Goal: Navigation & Orientation: Find specific page/section

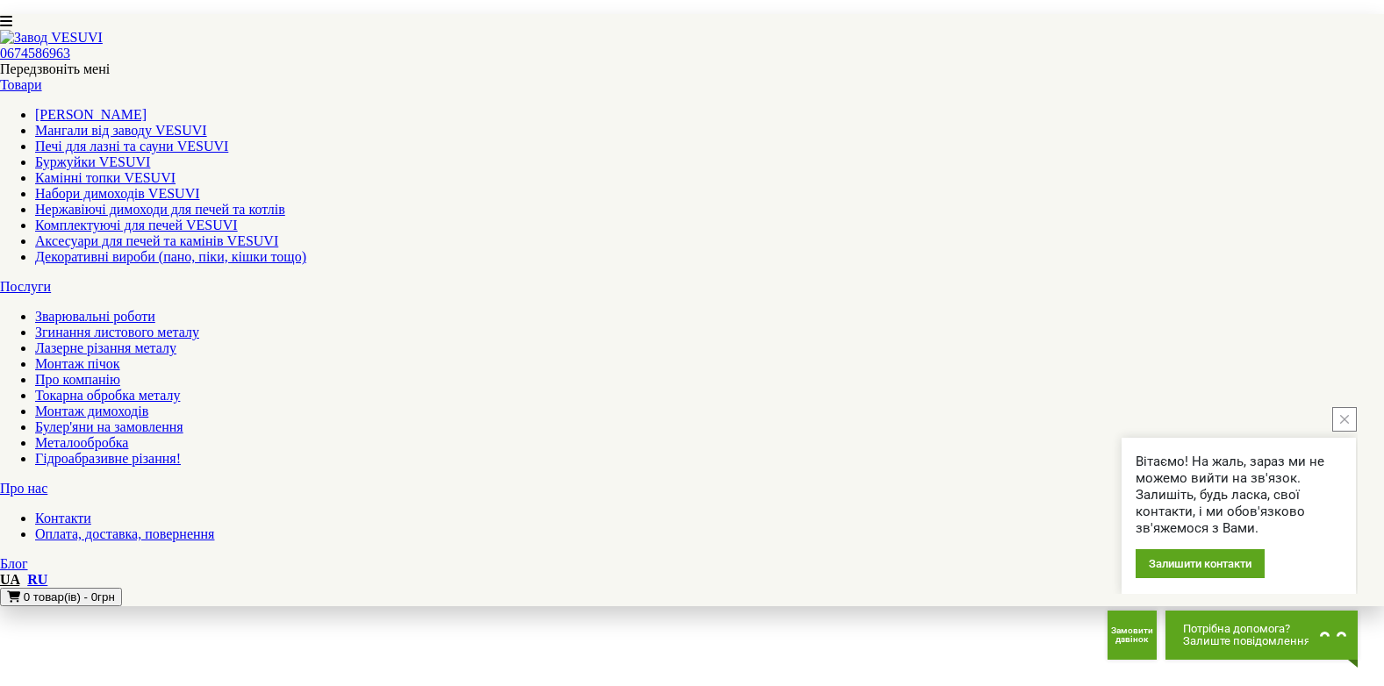
scroll to position [1931, 0]
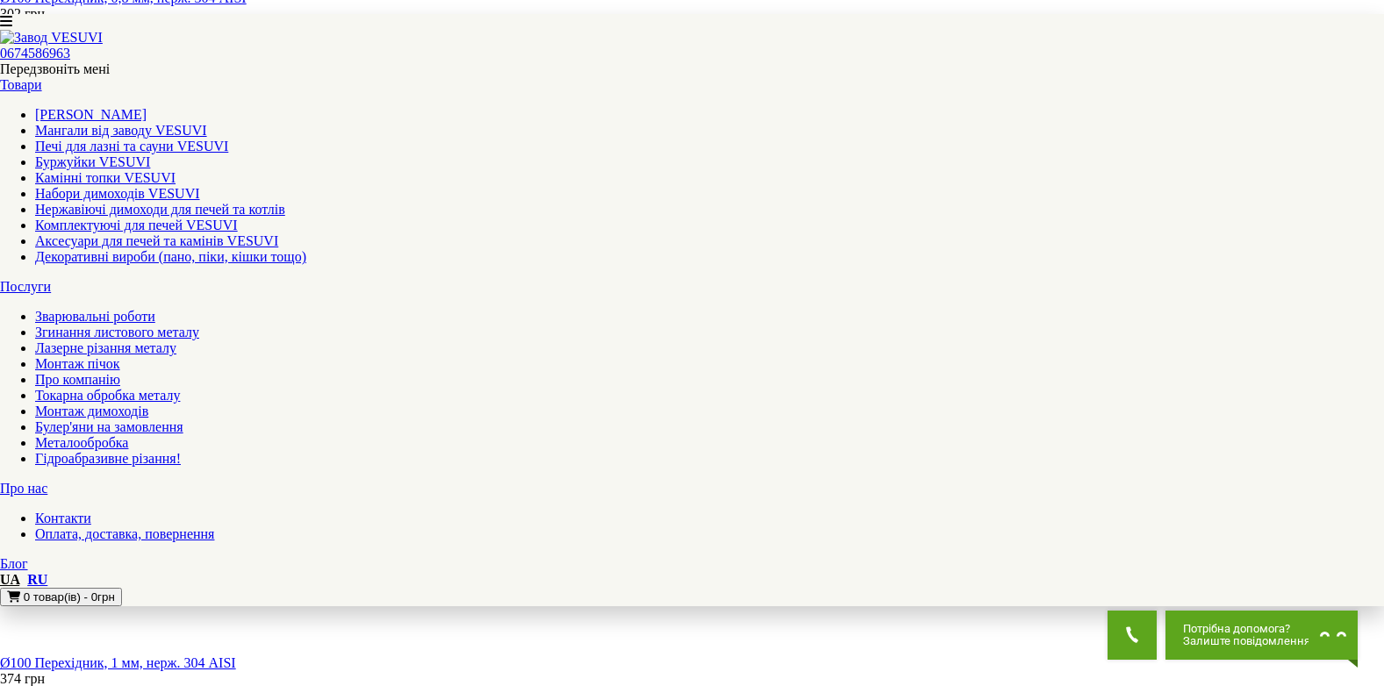
scroll to position [1755, 0]
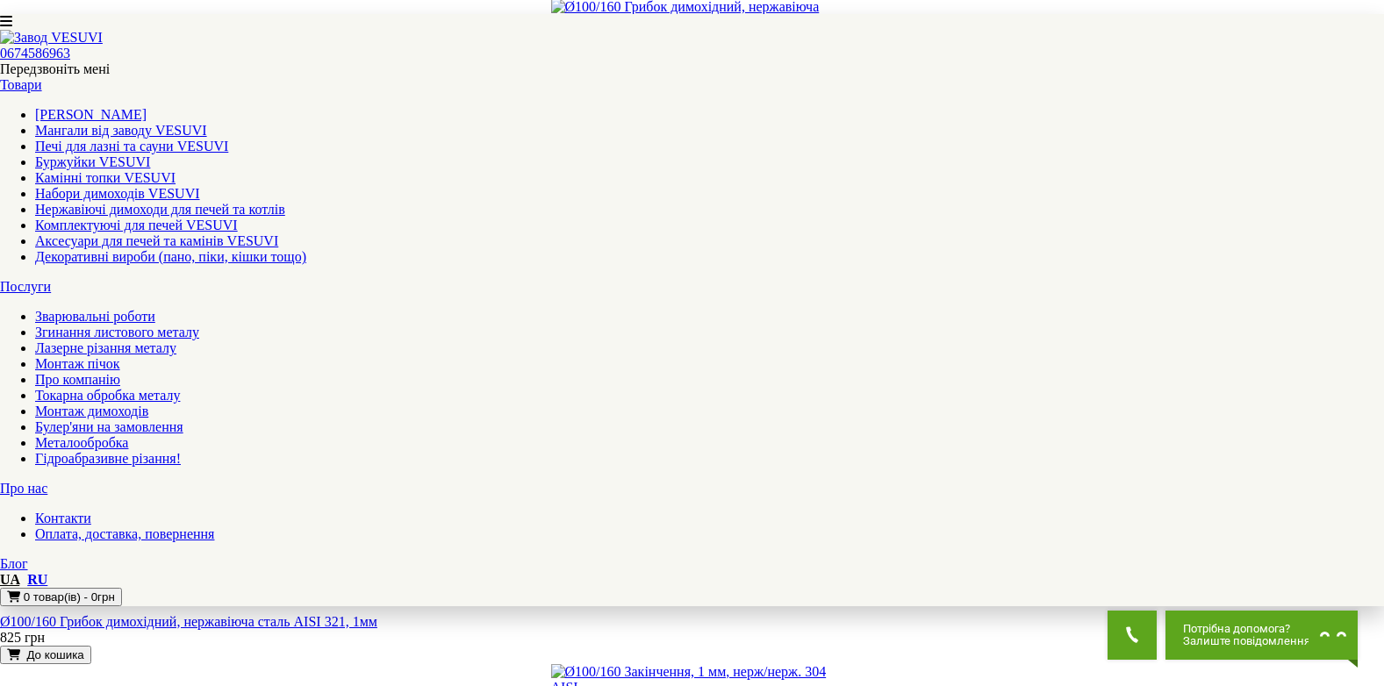
scroll to position [1755, 0]
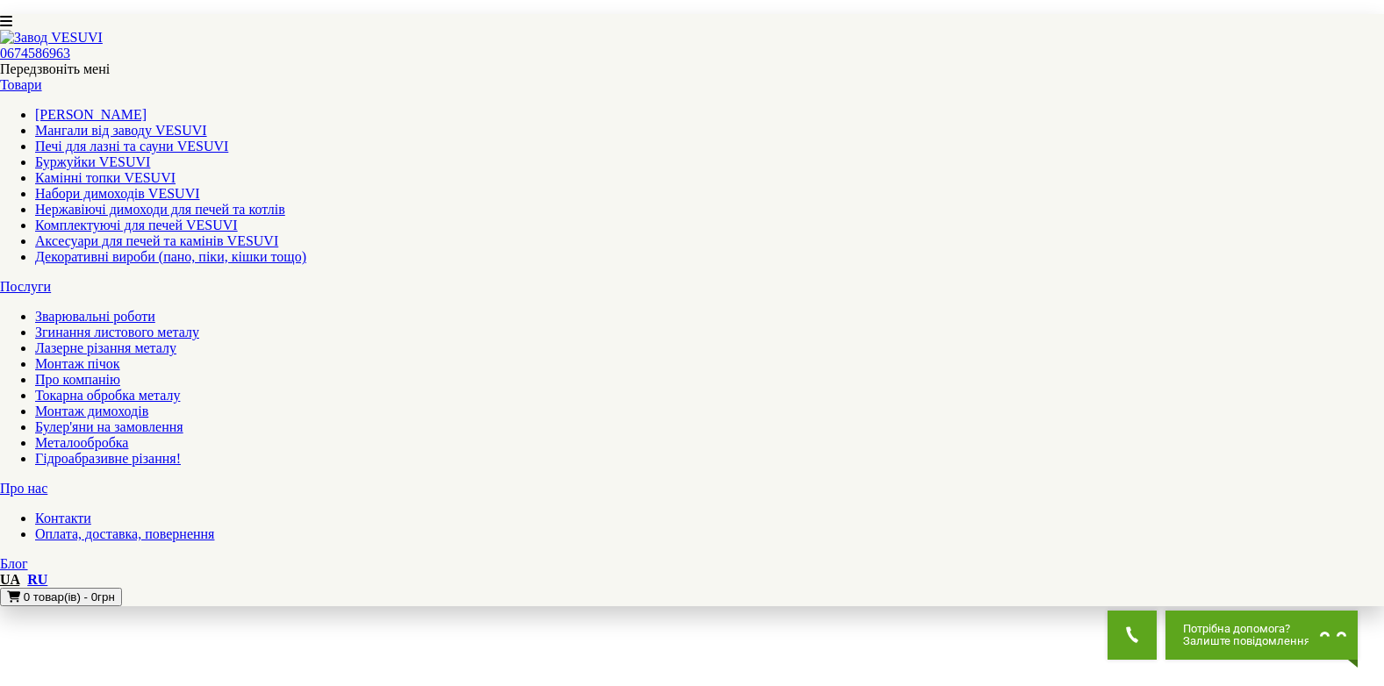
scroll to position [1906, 0]
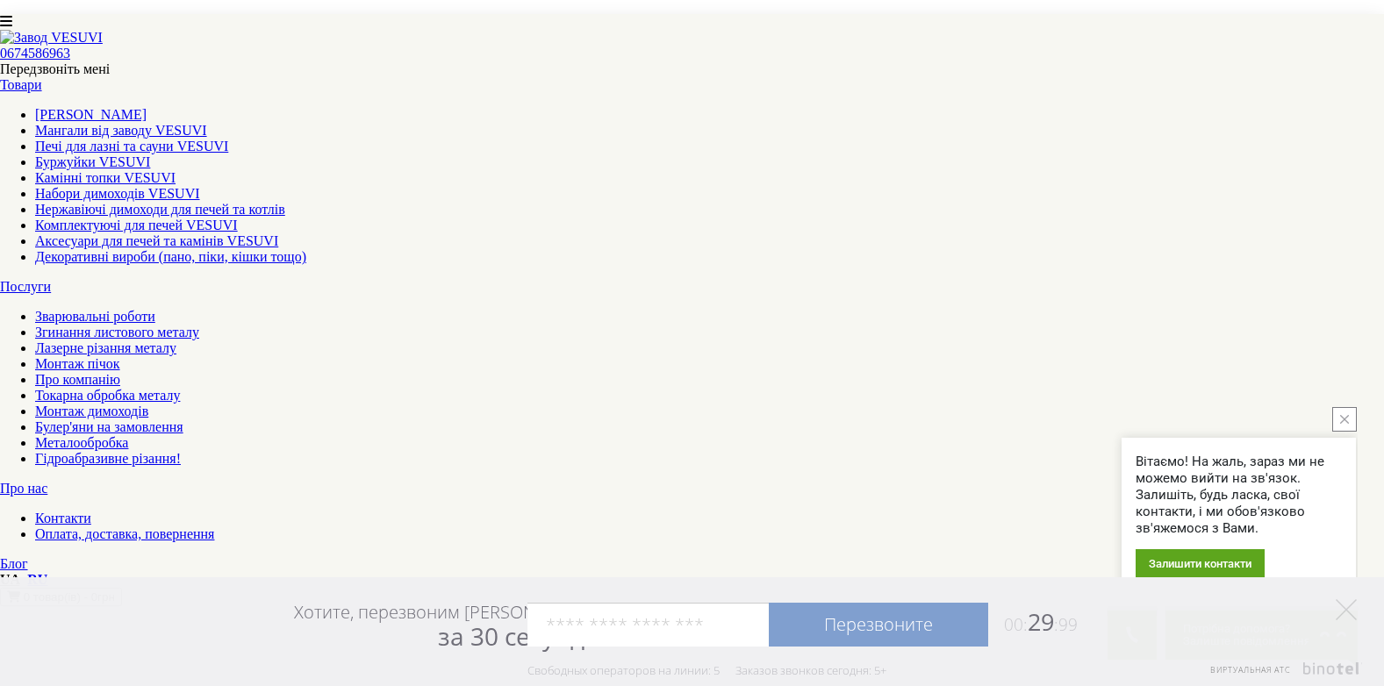
drag, startPoint x: 822, startPoint y: 346, endPoint x: 806, endPoint y: 341, distance: 16.4
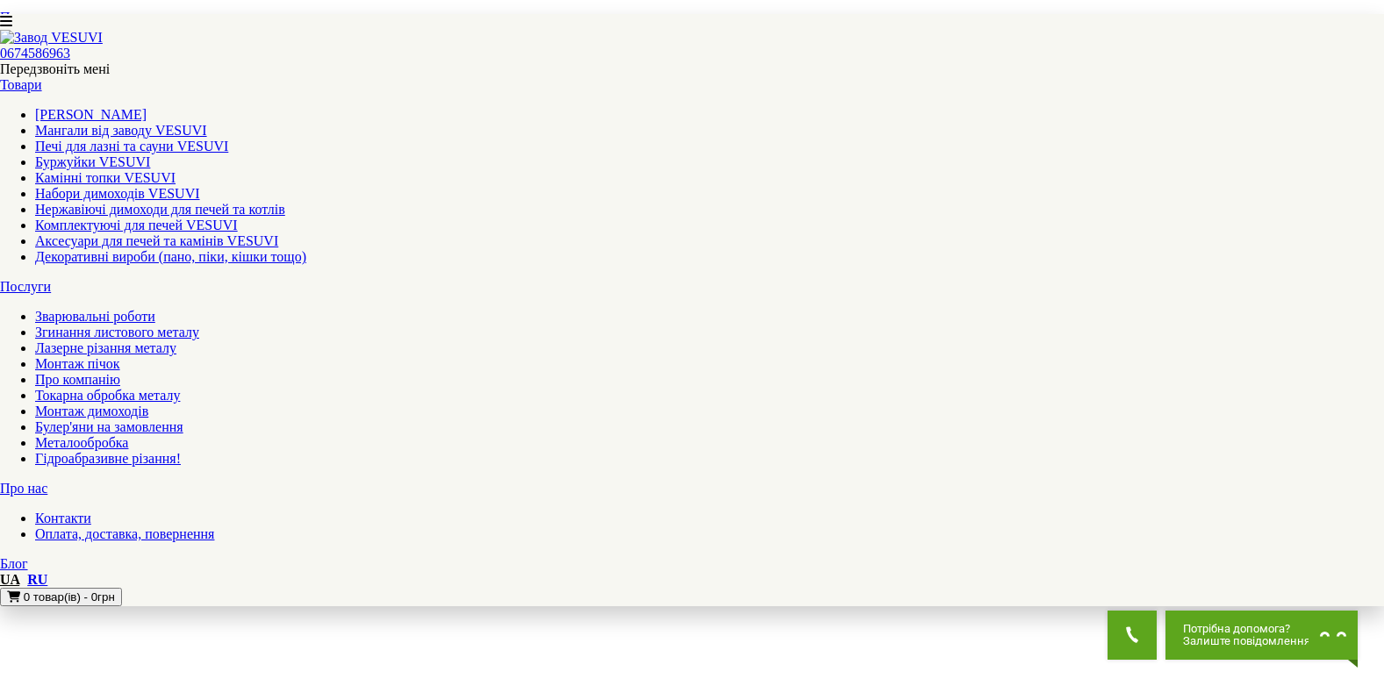
scroll to position [678, 0]
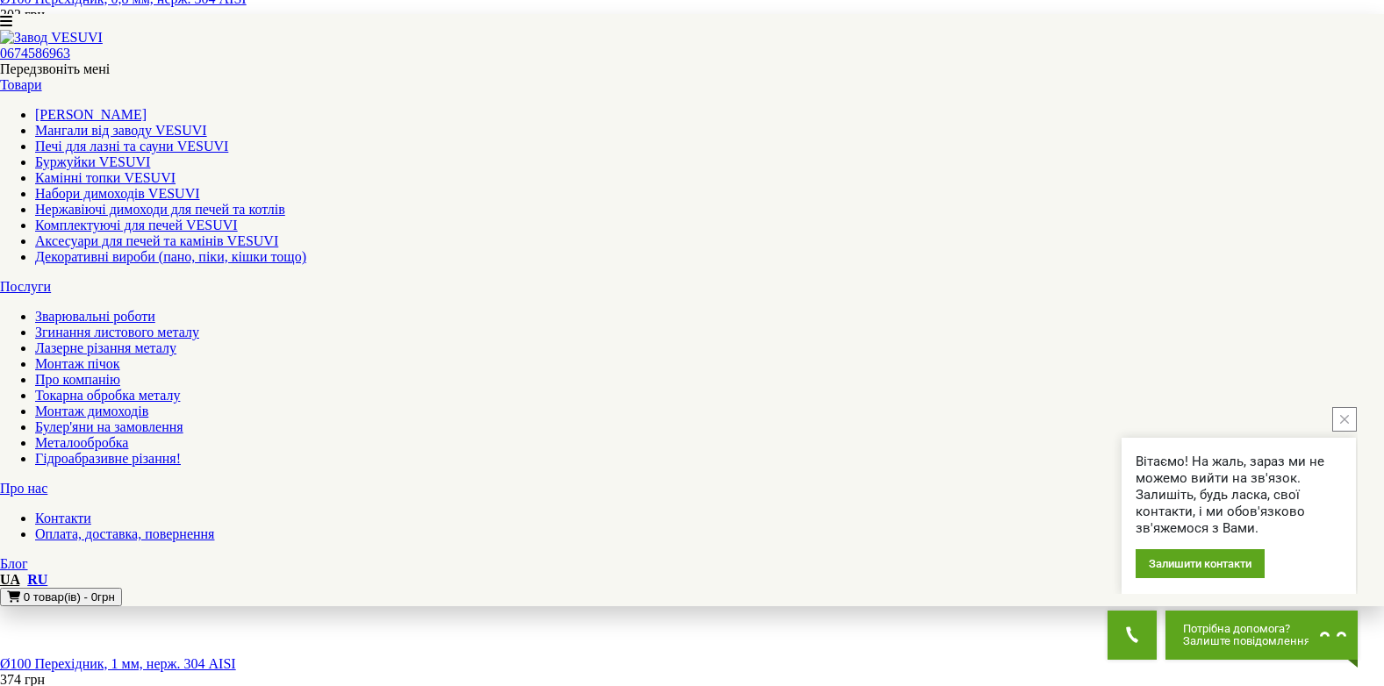
drag, startPoint x: 40, startPoint y: 0, endPoint x: 163, endPoint y: 254, distance: 281.8
